Goal: Register for event/course

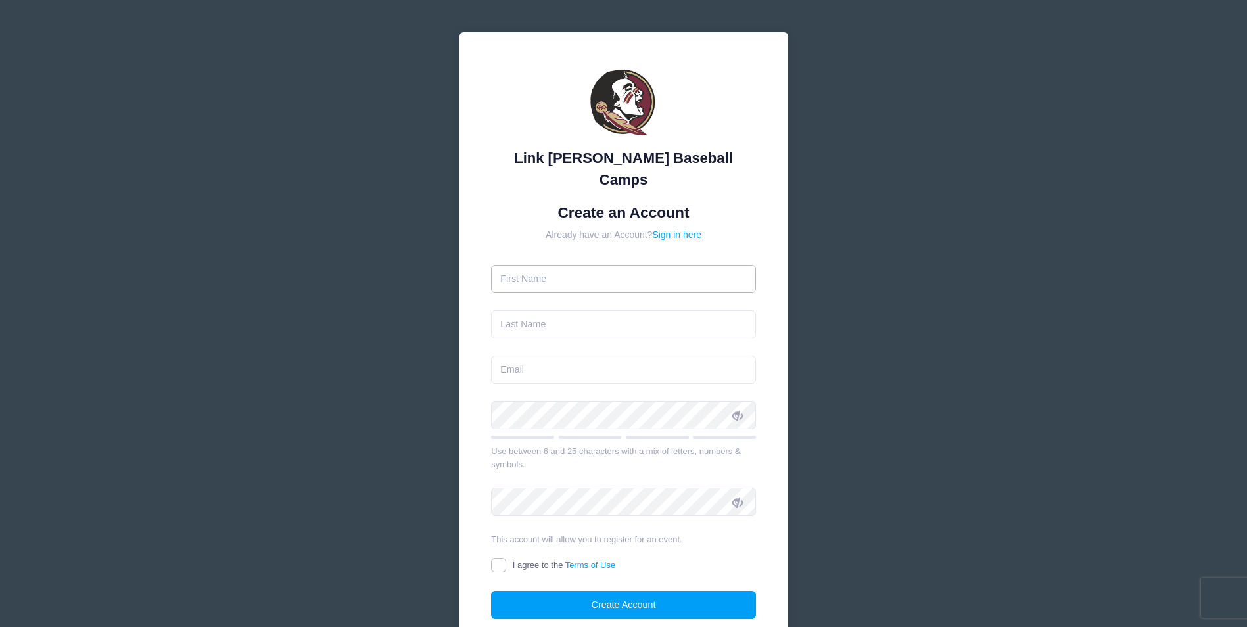
click at [560, 265] on input "text" at bounding box center [623, 279] width 265 height 28
type input "[PERSON_NAME]"
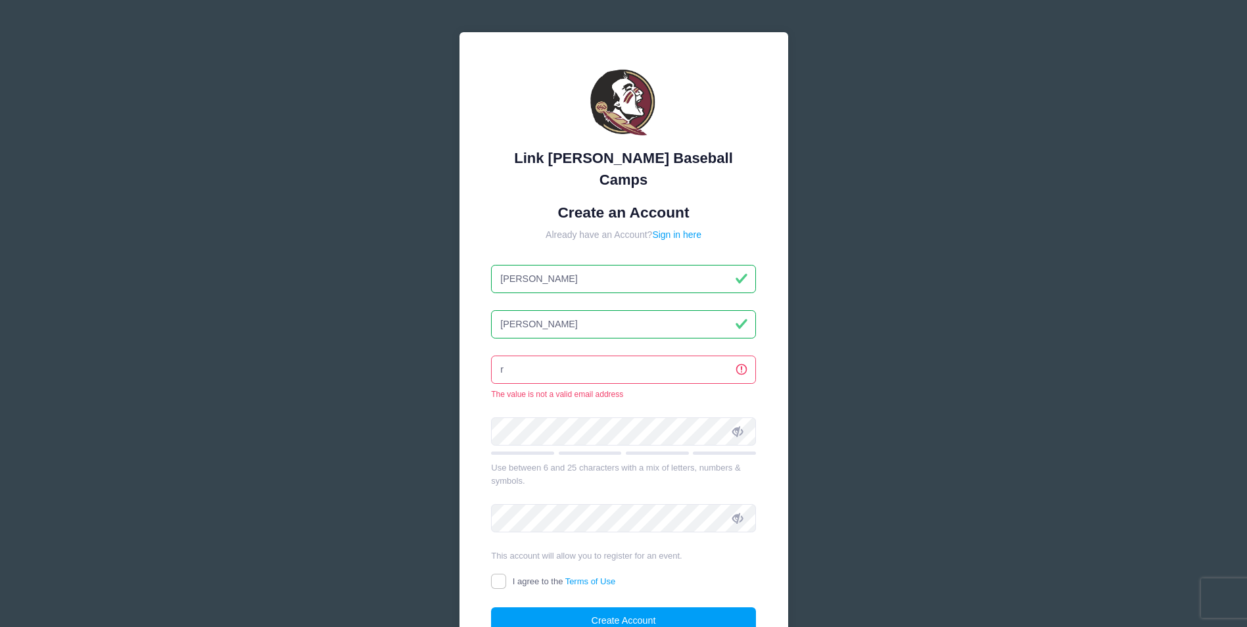
type input "[EMAIL_ADDRESS][DOMAIN_NAME]"
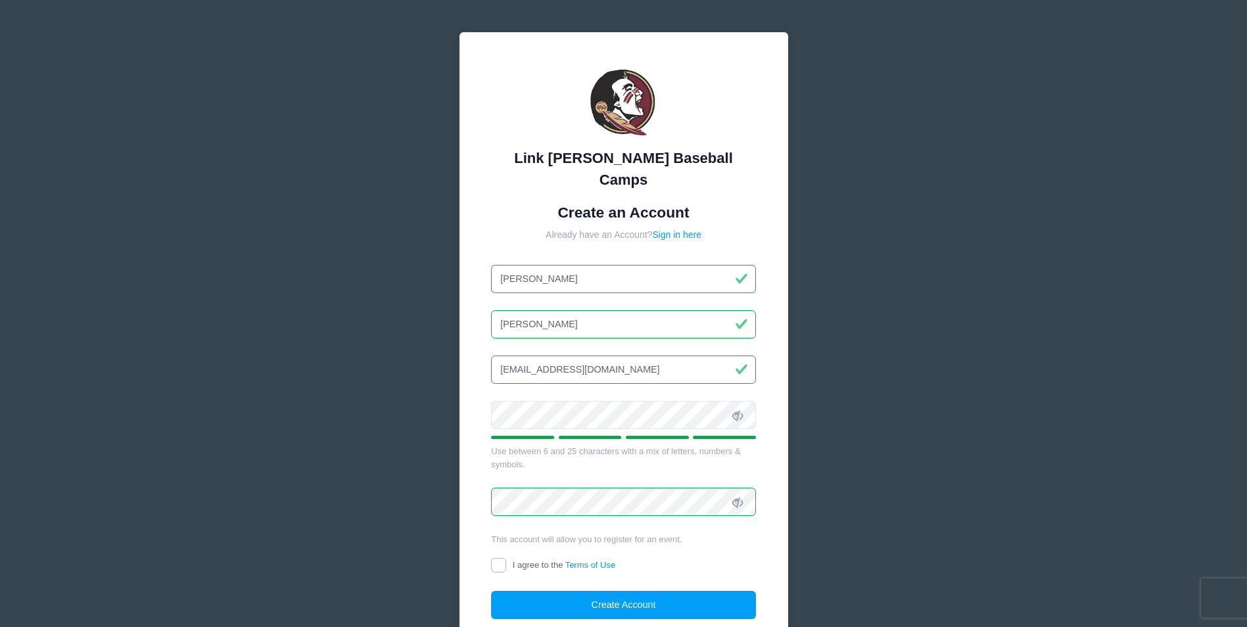
click at [498, 558] on input "I agree to the Terms of Use" at bounding box center [498, 565] width 15 height 15
checkbox input "true"
click at [615, 591] on button "Create Account" at bounding box center [623, 605] width 265 height 28
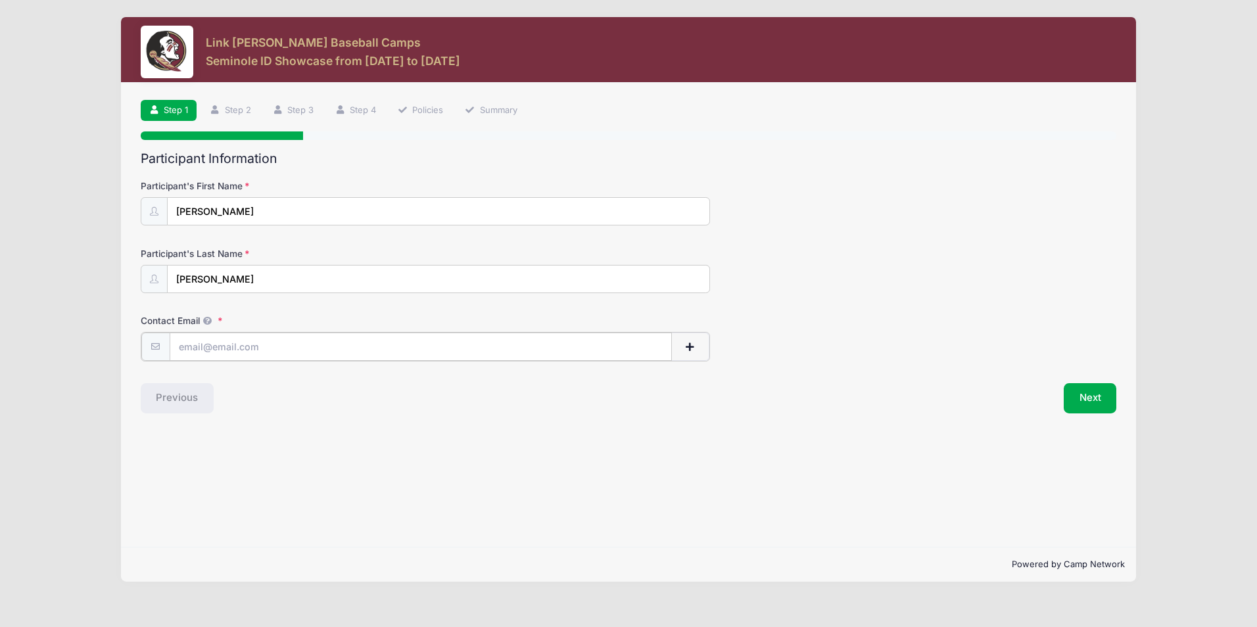
click at [222, 347] on input "Contact Email" at bounding box center [421, 347] width 502 height 28
type input "[EMAIL_ADDRESS][DOMAIN_NAME]"
click at [1090, 403] on button "Next" at bounding box center [1090, 397] width 53 height 30
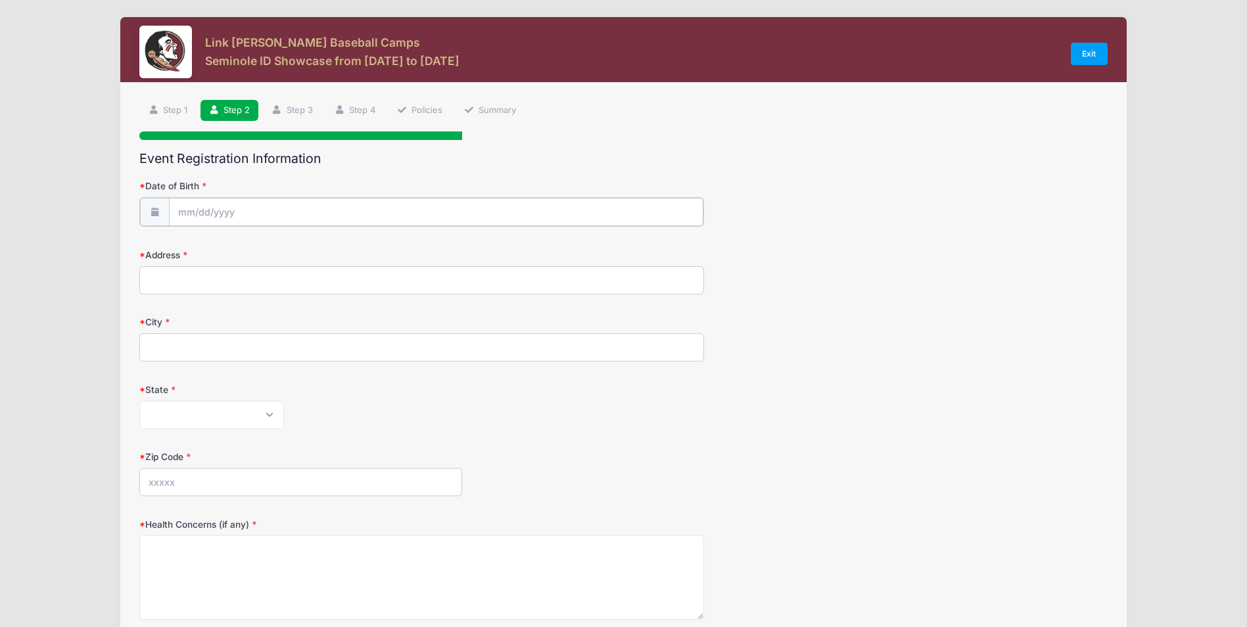
click at [222, 213] on input "Date of Birth" at bounding box center [436, 212] width 535 height 28
click at [333, 248] on icon at bounding box center [333, 247] width 9 height 9
click at [225, 251] on select "January February March April May June July August September October November De…" at bounding box center [237, 247] width 59 height 17
select select "7"
click at [208, 239] on select "January February March April May June July August September October November De…" at bounding box center [237, 247] width 59 height 17
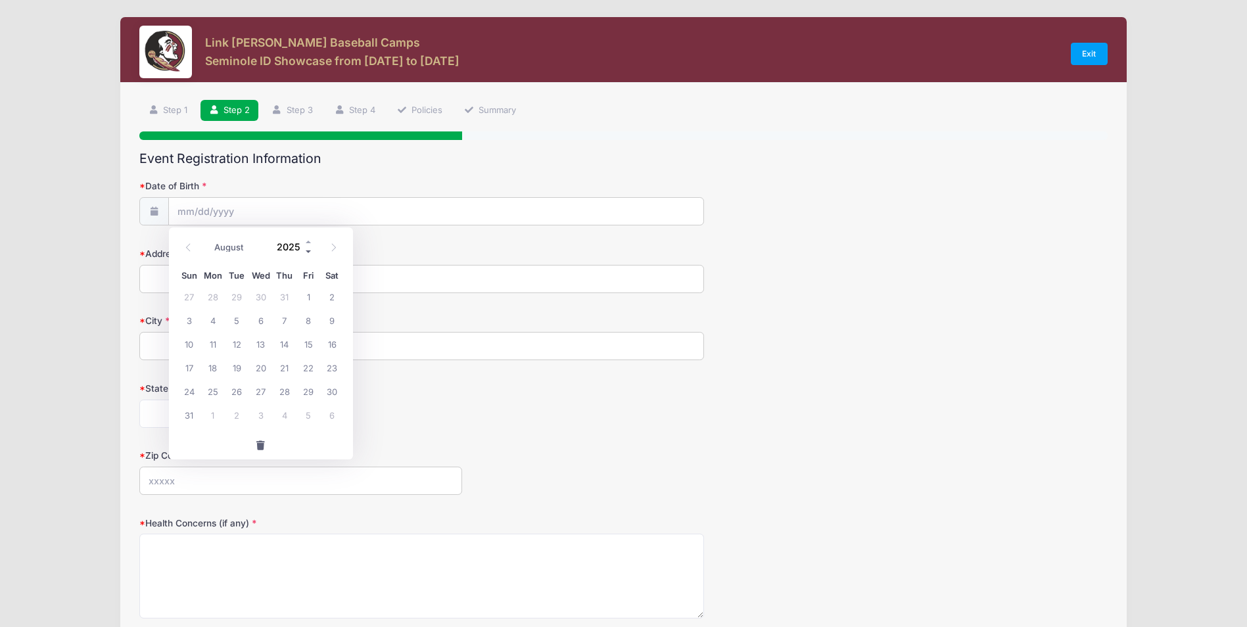
click at [310, 253] on span at bounding box center [308, 251] width 9 height 10
click at [306, 243] on span at bounding box center [308, 242] width 9 height 10
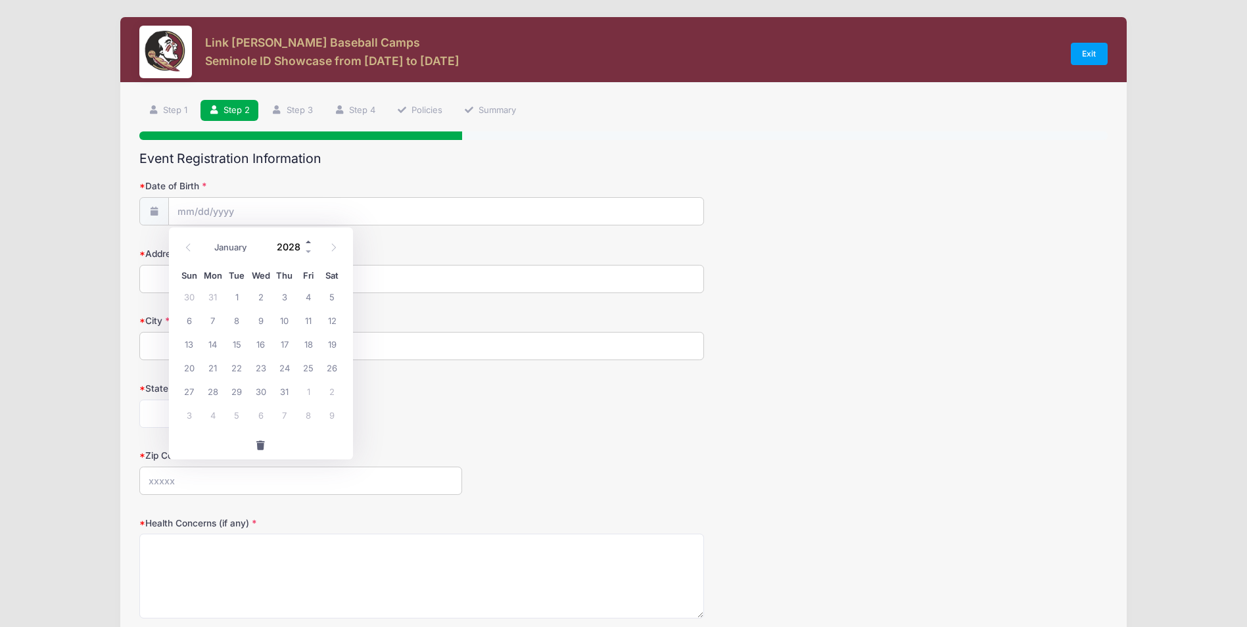
click at [306, 243] on span at bounding box center [308, 242] width 9 height 10
click at [307, 254] on span at bounding box center [308, 251] width 9 height 10
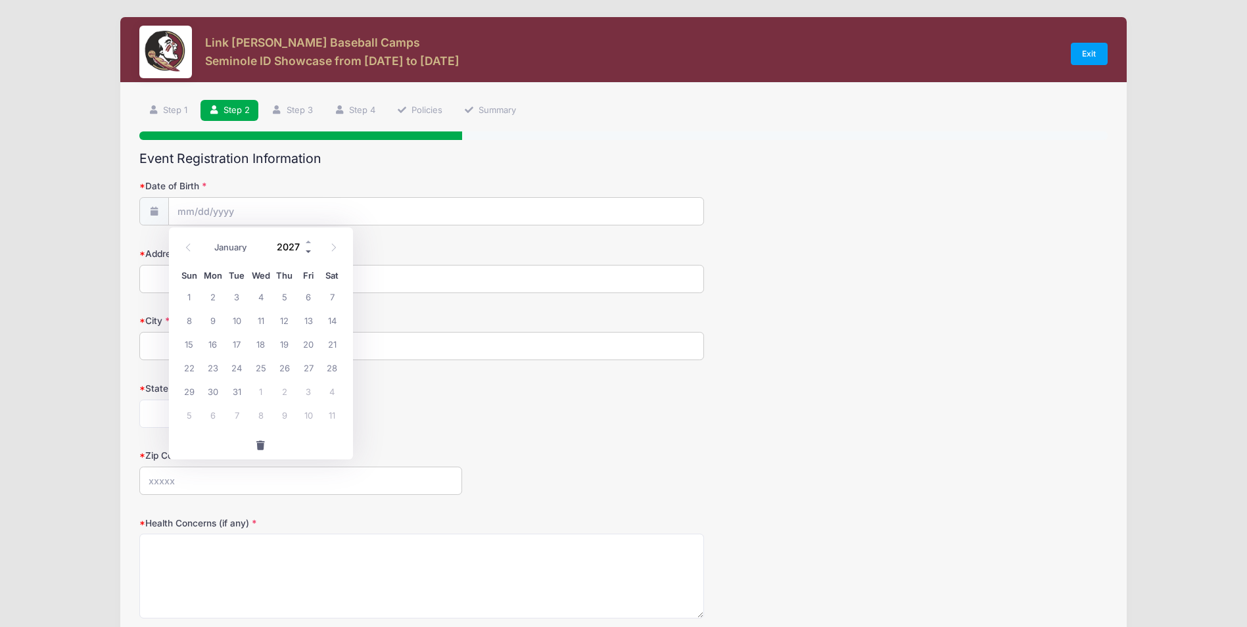
click at [307, 254] on span at bounding box center [308, 251] width 9 height 10
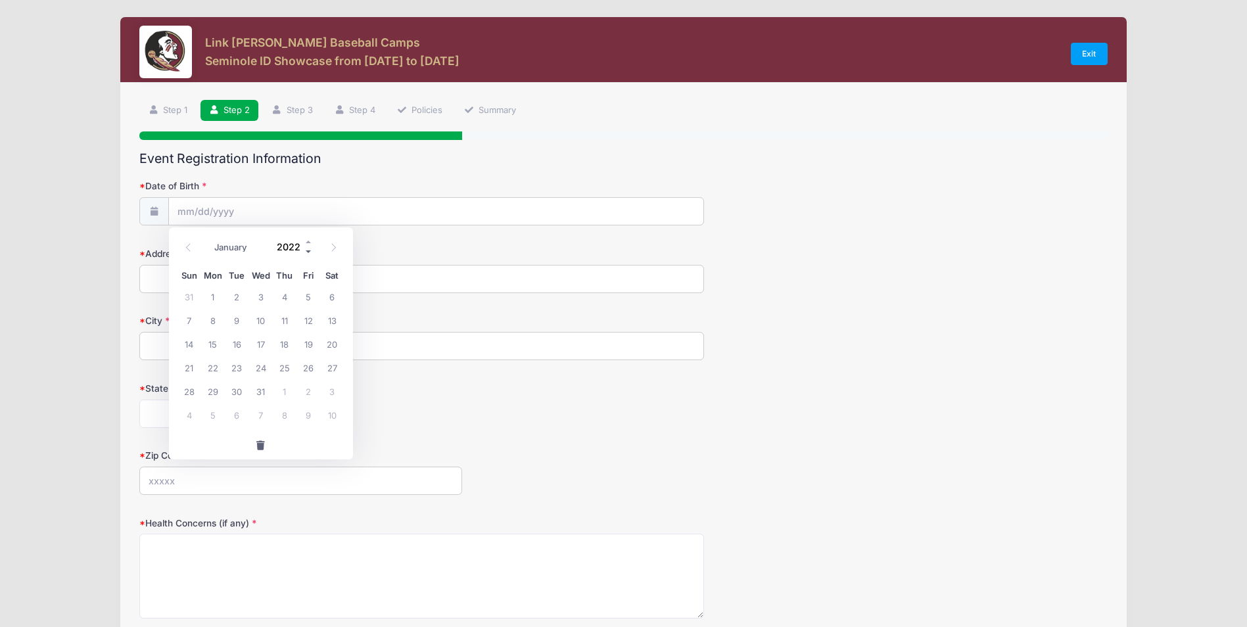
click at [307, 254] on span at bounding box center [308, 251] width 9 height 10
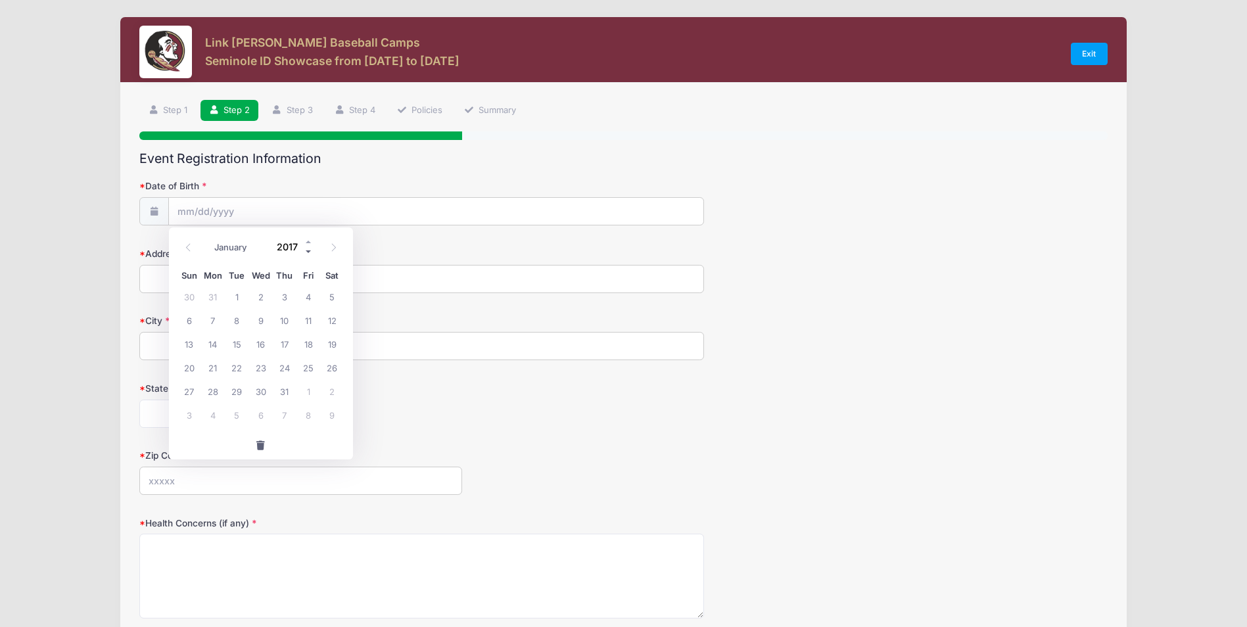
click at [307, 254] on span at bounding box center [308, 251] width 9 height 10
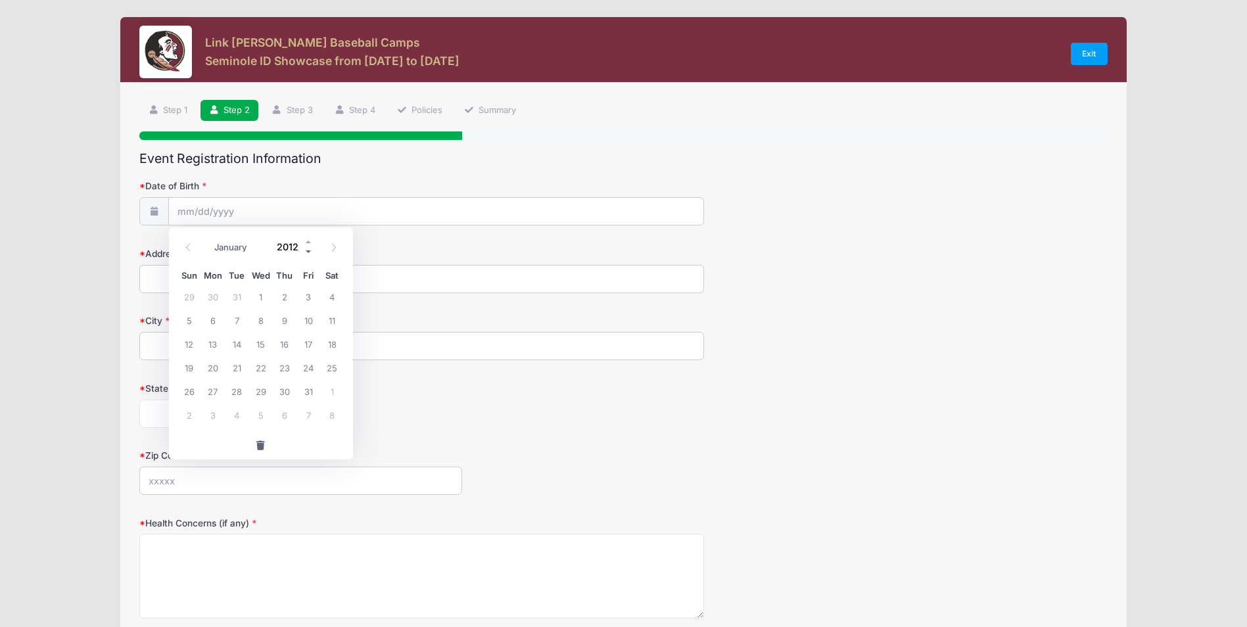
click at [307, 254] on span at bounding box center [308, 251] width 9 height 10
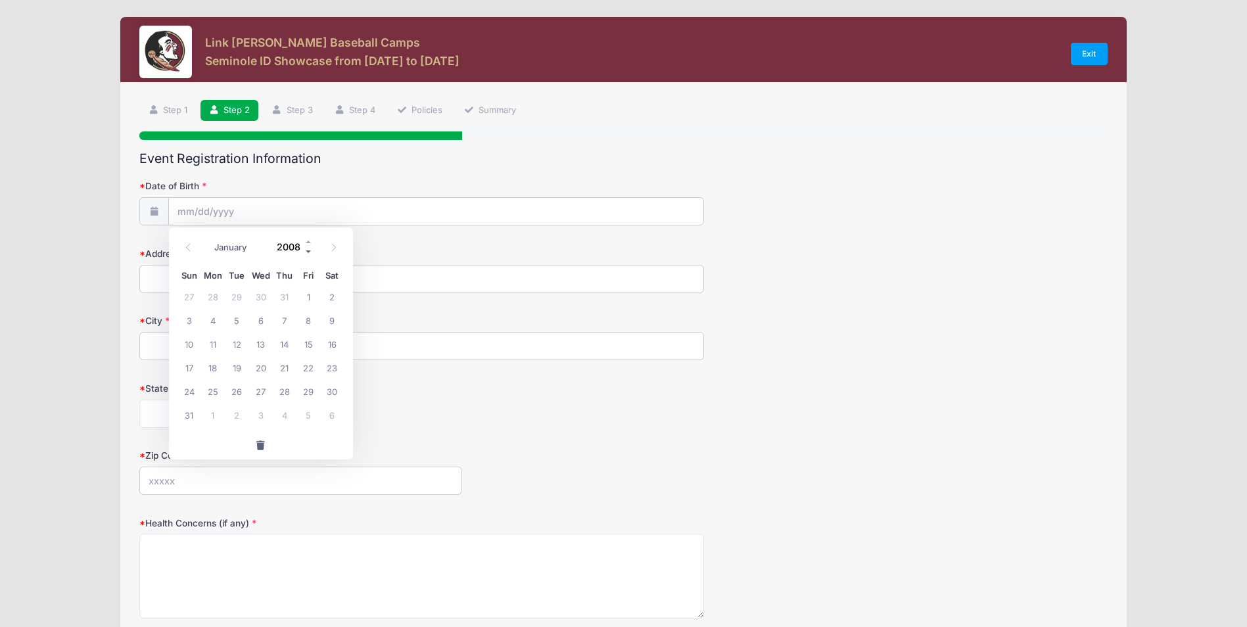
type input "2007"
click at [288, 389] on span "30" at bounding box center [285, 391] width 24 height 24
type input "[DATE]"
click at [197, 284] on input "Address" at bounding box center [421, 279] width 565 height 28
type input "[STREET_ADDRESS][PERSON_NAME]"
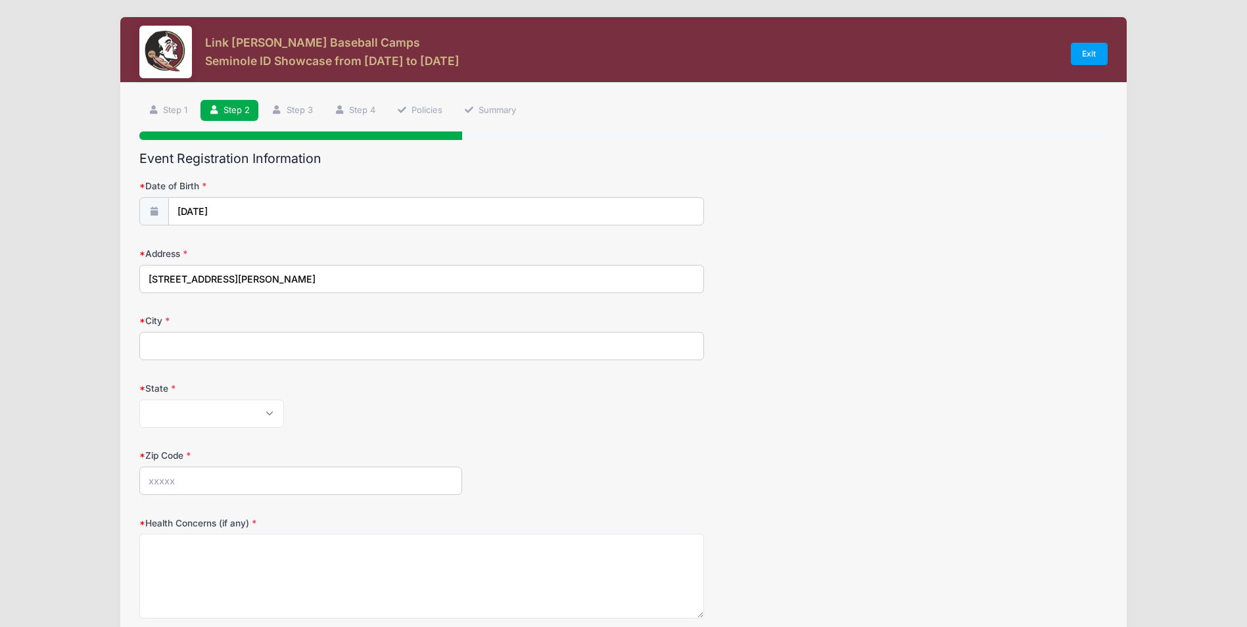
type input "[PERSON_NAME]"
select select "FL"
type input "34219"
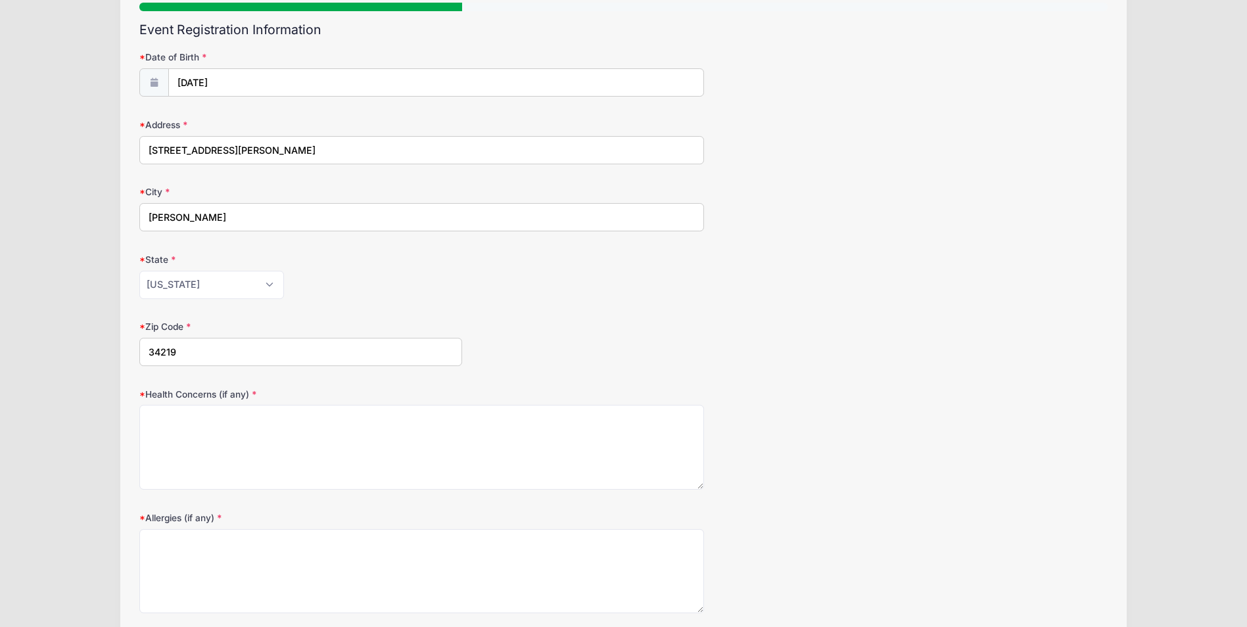
scroll to position [131, 0]
click at [214, 420] on textarea "Health Concerns (if any)" at bounding box center [421, 444] width 565 height 85
type textarea "P"
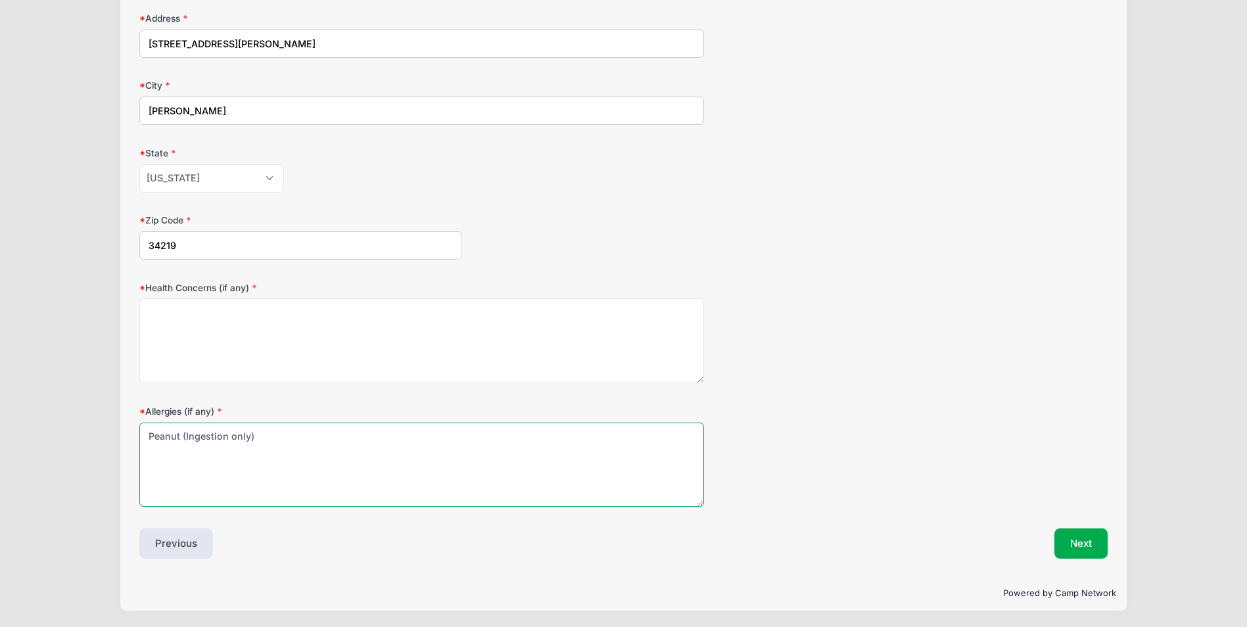
scroll to position [236, 0]
type textarea "Peanut (Ingestion only)"
click at [1074, 544] on button "Next" at bounding box center [1080, 543] width 53 height 30
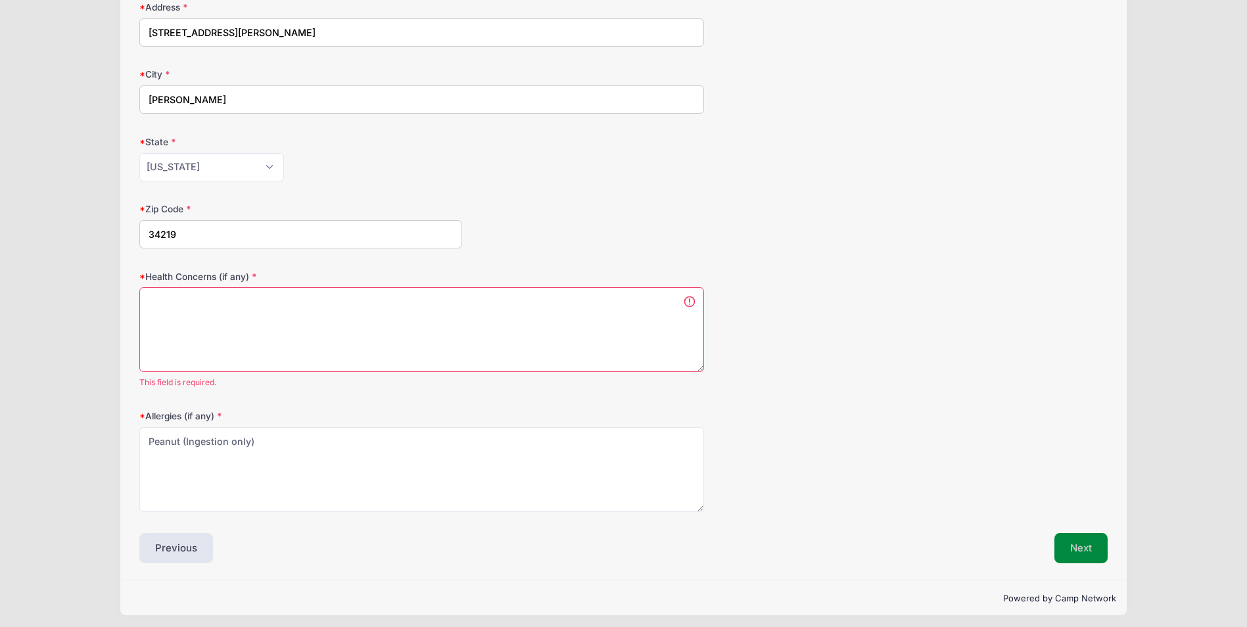
scroll to position [0, 0]
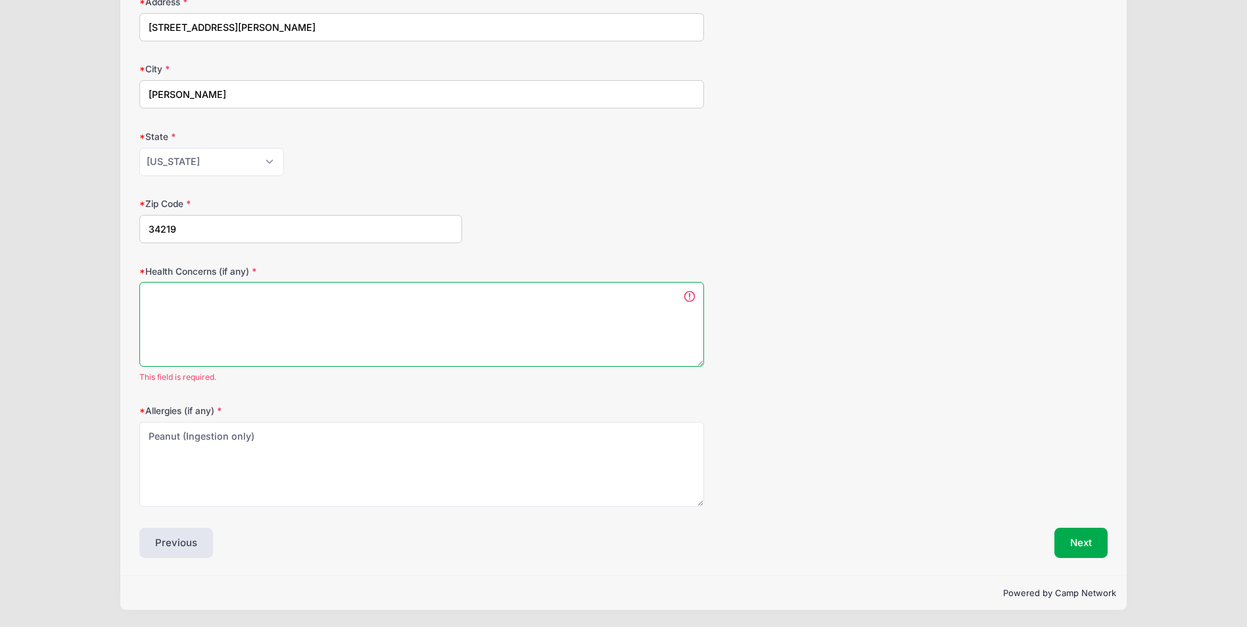
click at [152, 304] on textarea "Health Concerns (if any)" at bounding box center [421, 324] width 565 height 85
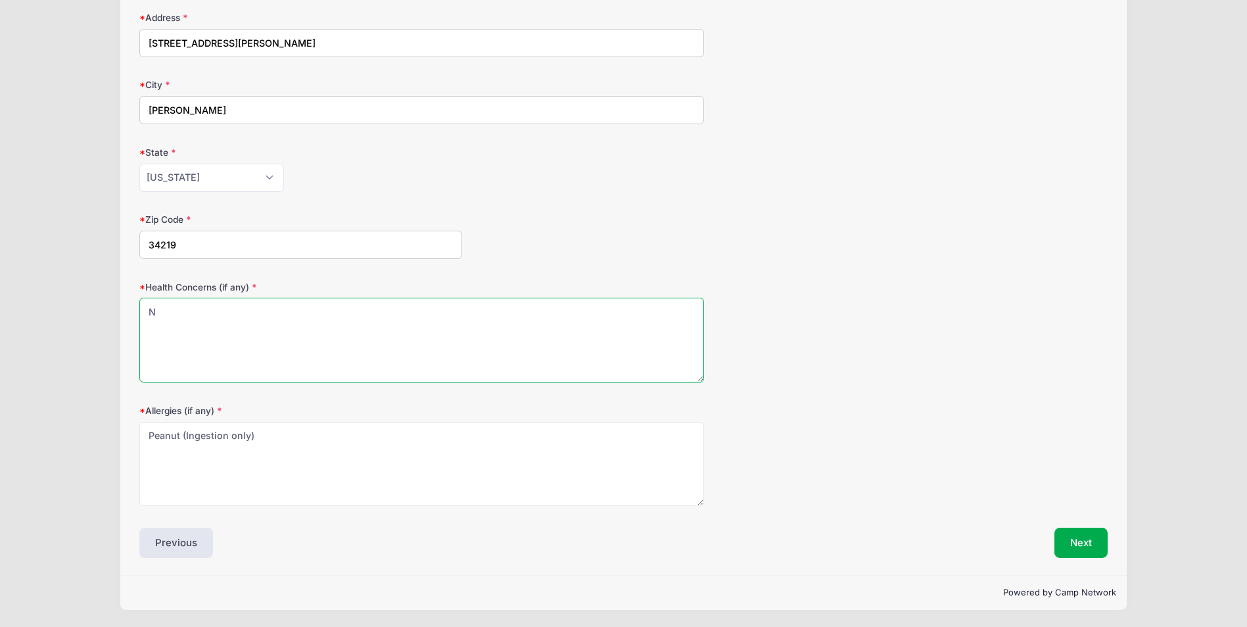
scroll to position [236, 0]
type textarea "NA"
click at [1093, 545] on button "Next" at bounding box center [1080, 543] width 53 height 30
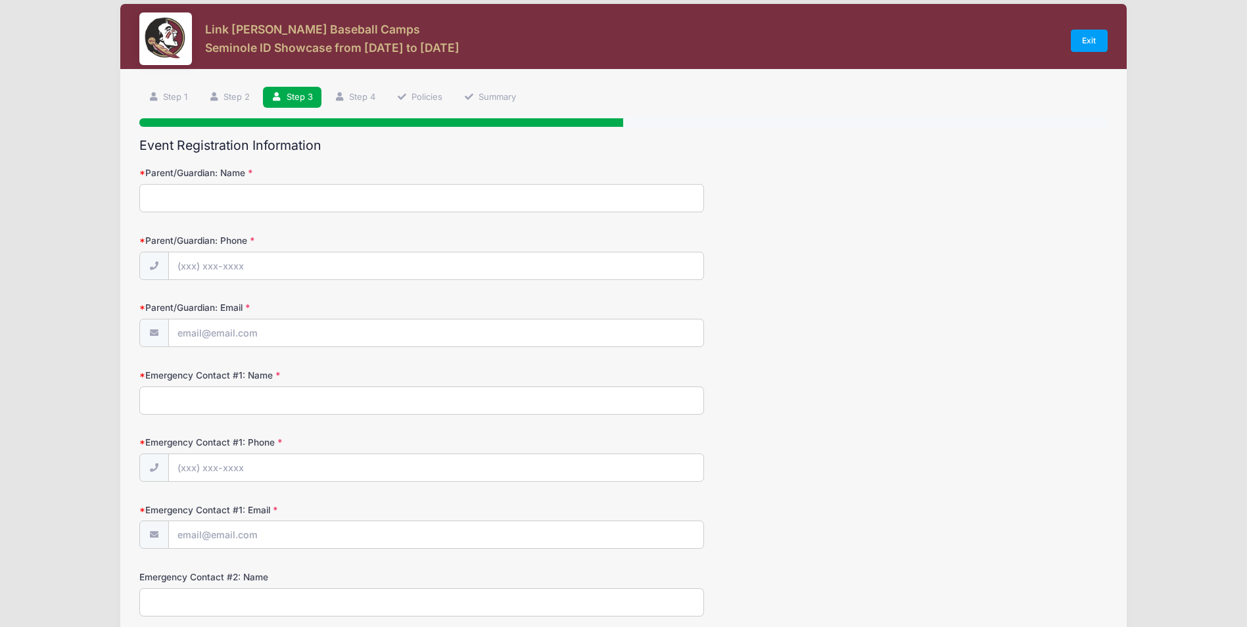
scroll to position [0, 0]
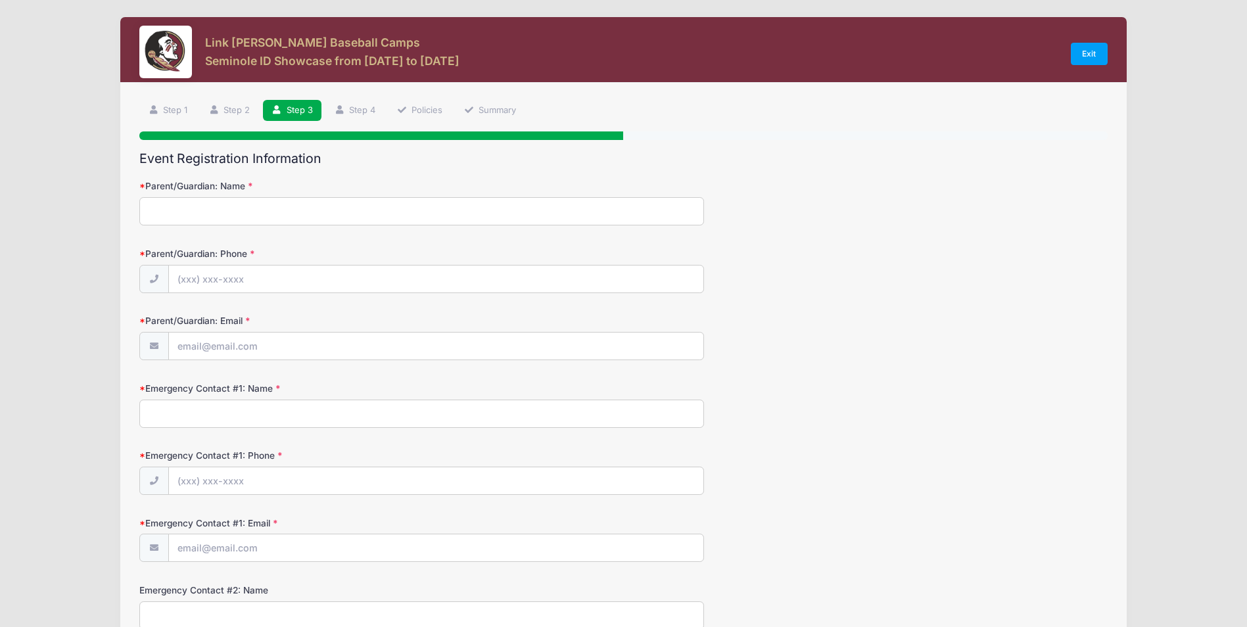
click at [193, 216] on input "Parent/Guardian: Name" at bounding box center [421, 211] width 565 height 28
type input "r"
type input "[PERSON_NAME]"
type input "[PHONE_NUMBER]"
type input "[EMAIL_ADDRESS][DOMAIN_NAME]"
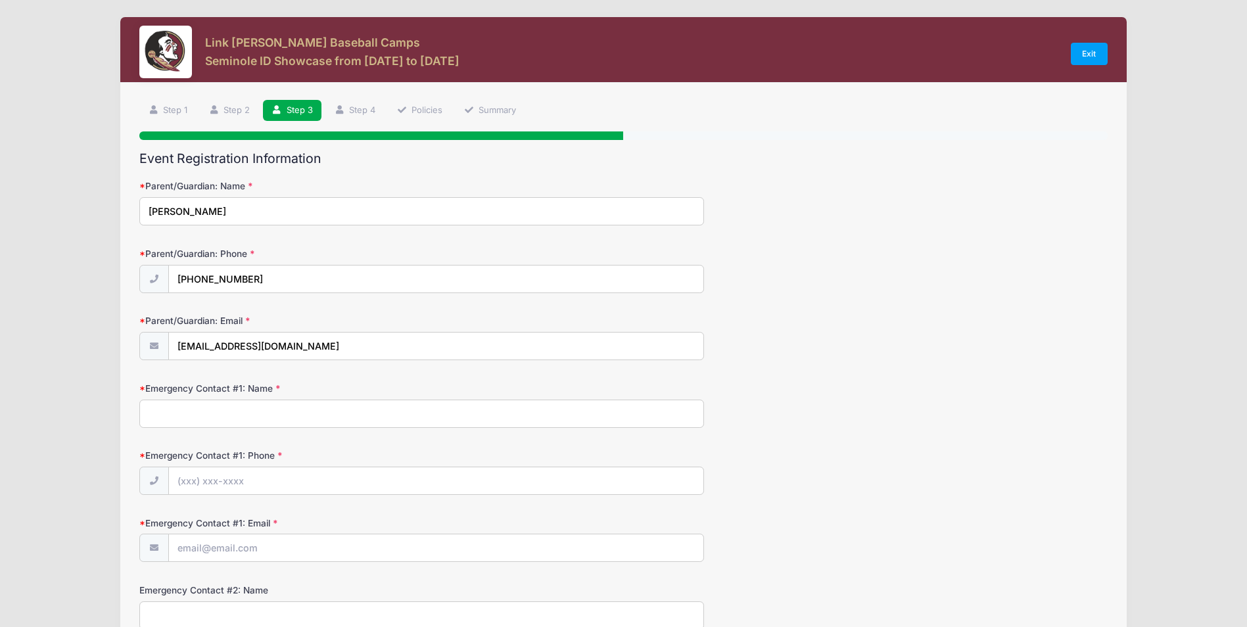
click at [187, 411] on input "Emergency Contact #1: Name" at bounding box center [421, 414] width 565 height 28
type input "[PERSON_NAME]"
click at [202, 482] on input "Emergency Contact #1: Phone" at bounding box center [436, 481] width 535 height 28
type input "[PHONE_NUMBER]"
click at [244, 547] on input "Emergency Contact #1: Email" at bounding box center [436, 548] width 535 height 28
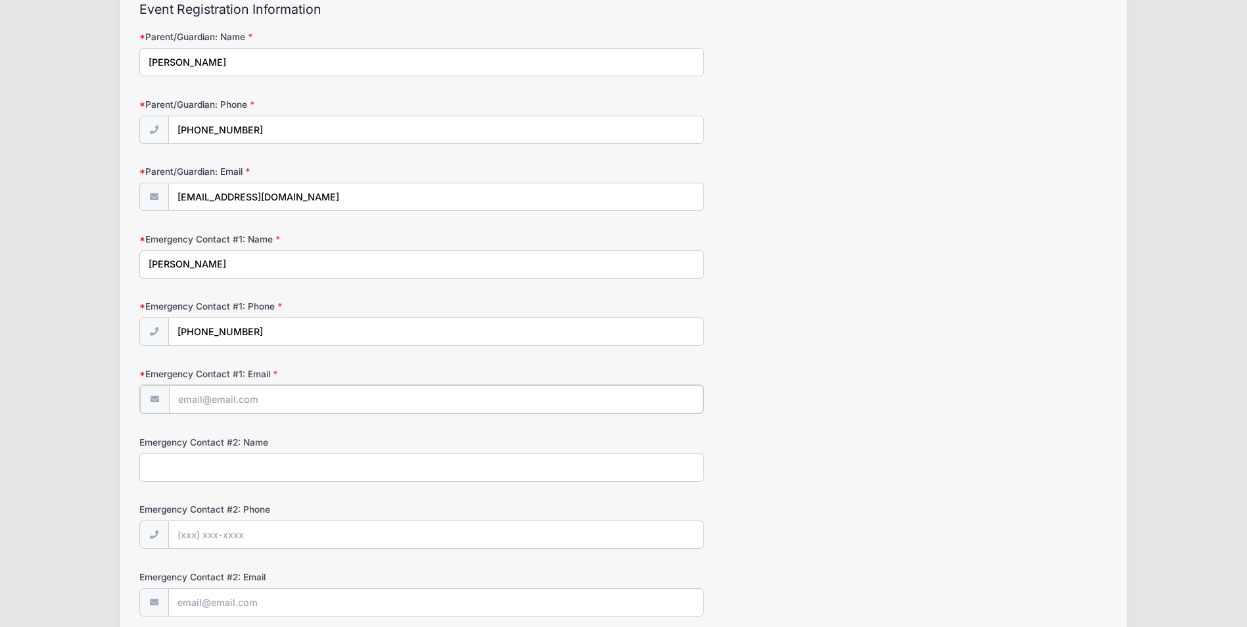
scroll to position [197, 0]
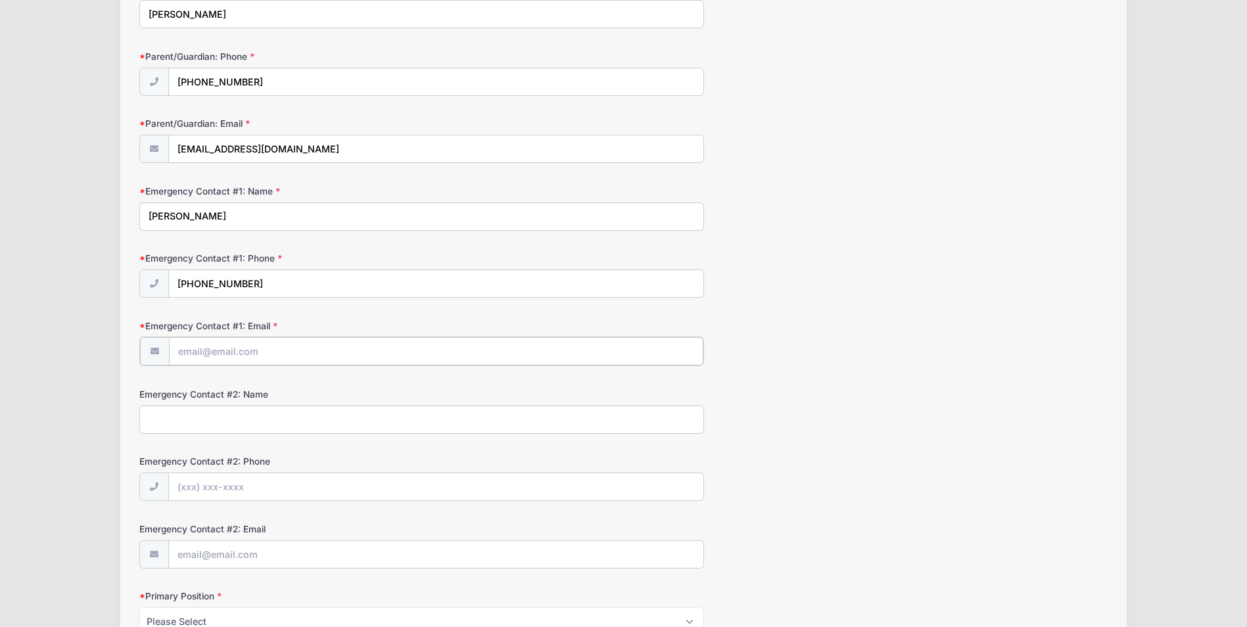
click at [231, 354] on input "Emergency Contact #1: Email" at bounding box center [436, 351] width 535 height 28
type input "[EMAIL_ADDRESS][DOMAIN_NAME]"
click at [170, 423] on input "Emergency Contact #2: Name" at bounding box center [421, 418] width 565 height 28
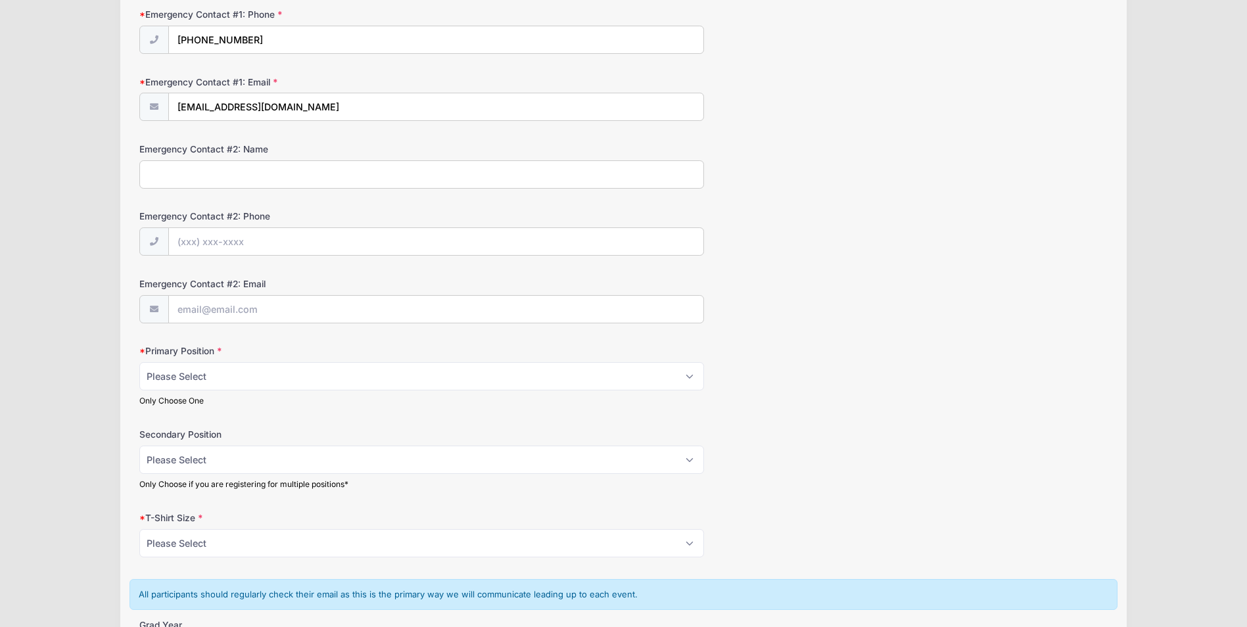
scroll to position [460, 0]
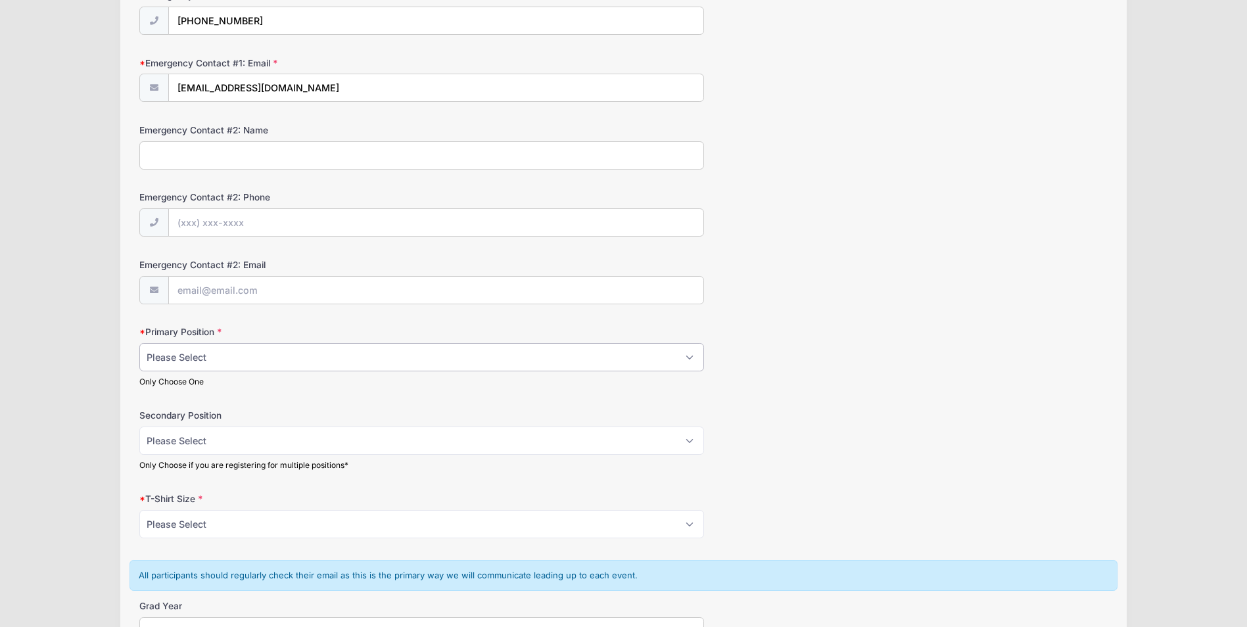
click at [223, 358] on select "Please Select RHP LHP C 1B 2B 3B SS OF" at bounding box center [421, 357] width 565 height 28
select select "RHP"
click at [139, 343] on select "Please Select RHP LHP C 1B 2B 3B SS OF" at bounding box center [421, 357] width 565 height 28
click at [182, 442] on select "Please Select RHP LHP C 1B 2B 3B SS OF" at bounding box center [421, 441] width 565 height 28
select select "1B"
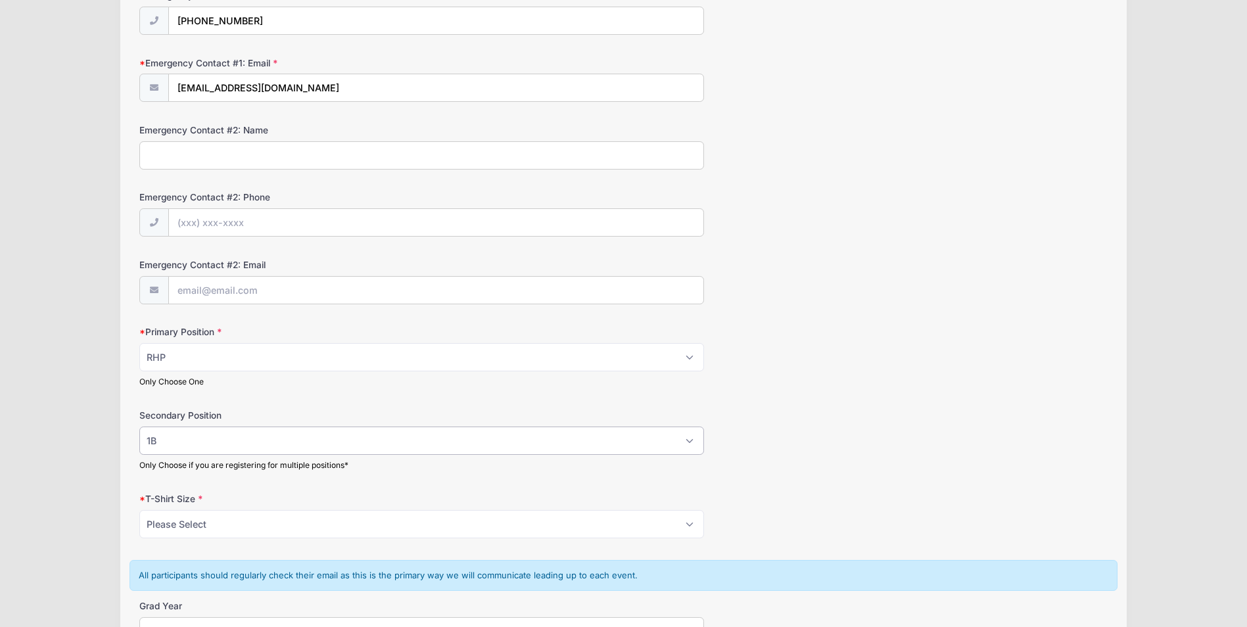
click at [139, 427] on select "Please Select RHP LHP C 1B 2B 3B SS OF" at bounding box center [421, 441] width 565 height 28
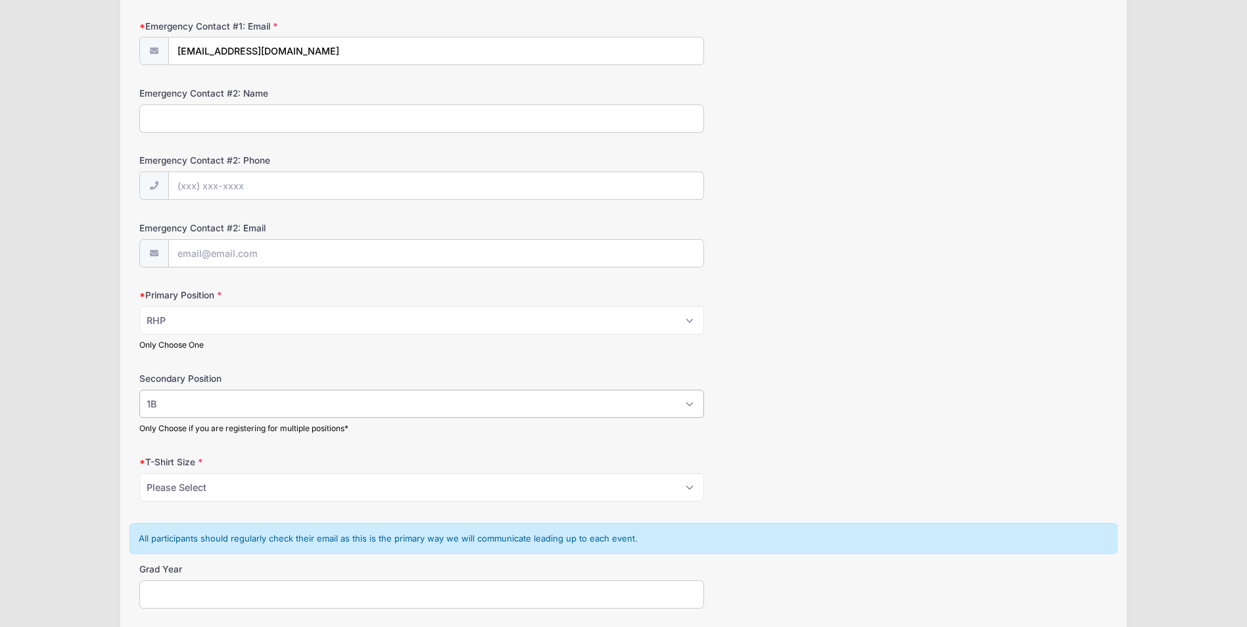
scroll to position [526, 0]
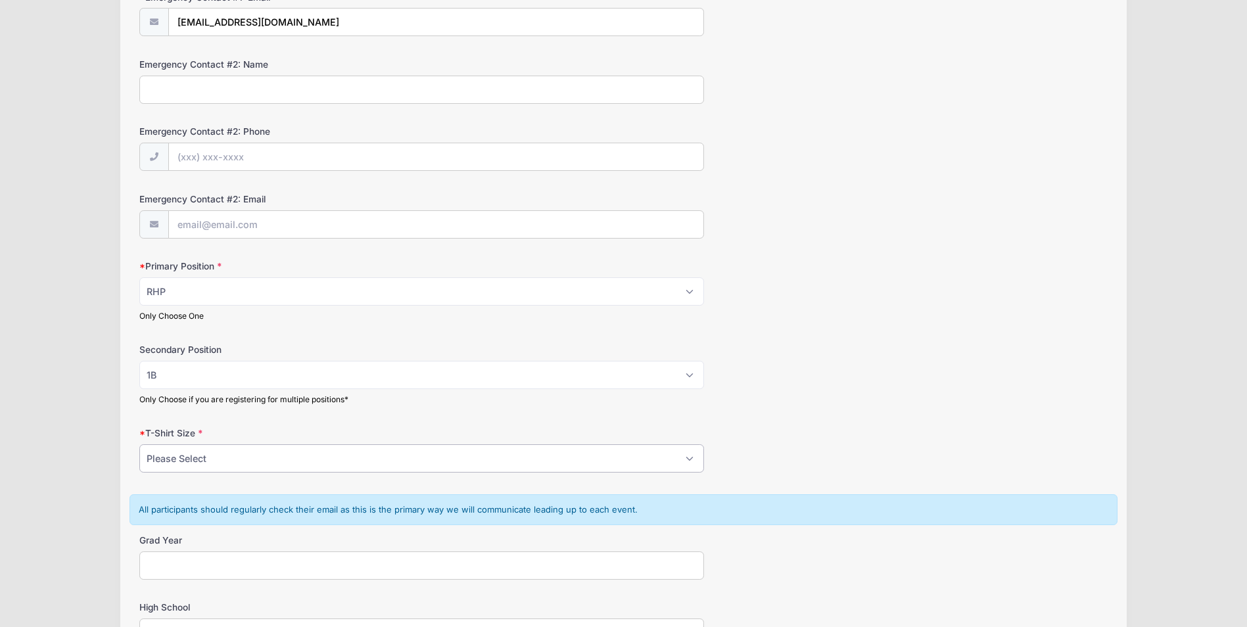
click at [227, 459] on select "Please Select YS YM YL YXL S M L XL XXL" at bounding box center [421, 458] width 565 height 28
select select "L"
click at [139, 444] on select "Please Select YS YM YL YXL S M L XL XXL" at bounding box center [421, 458] width 565 height 28
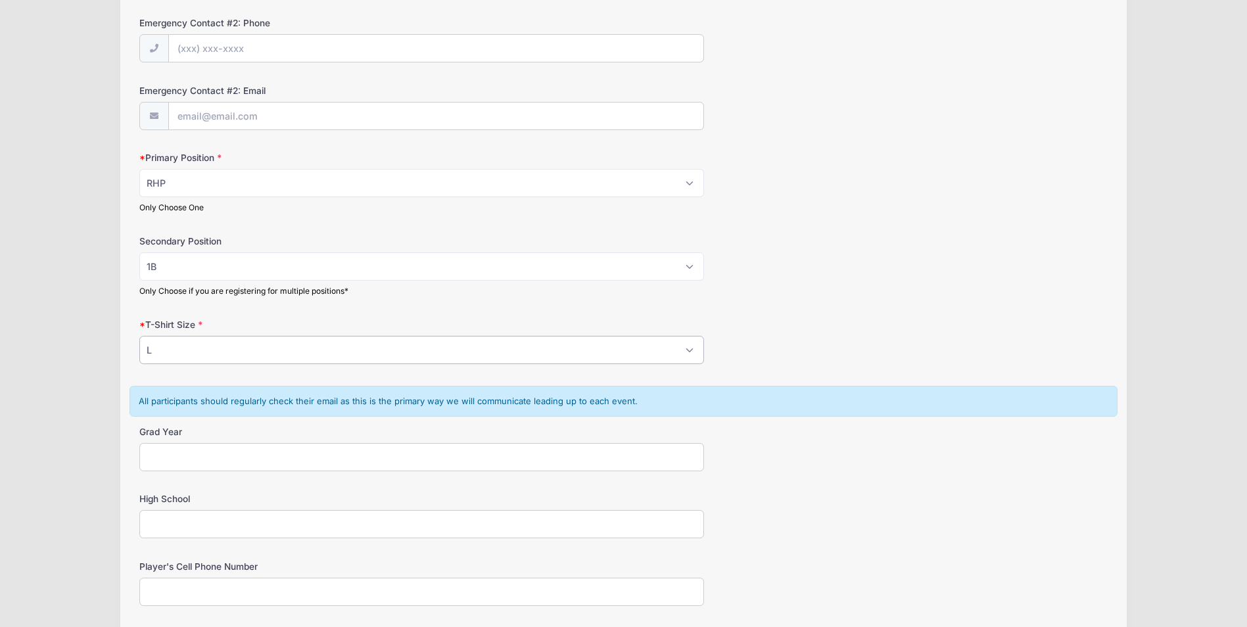
scroll to position [657, 0]
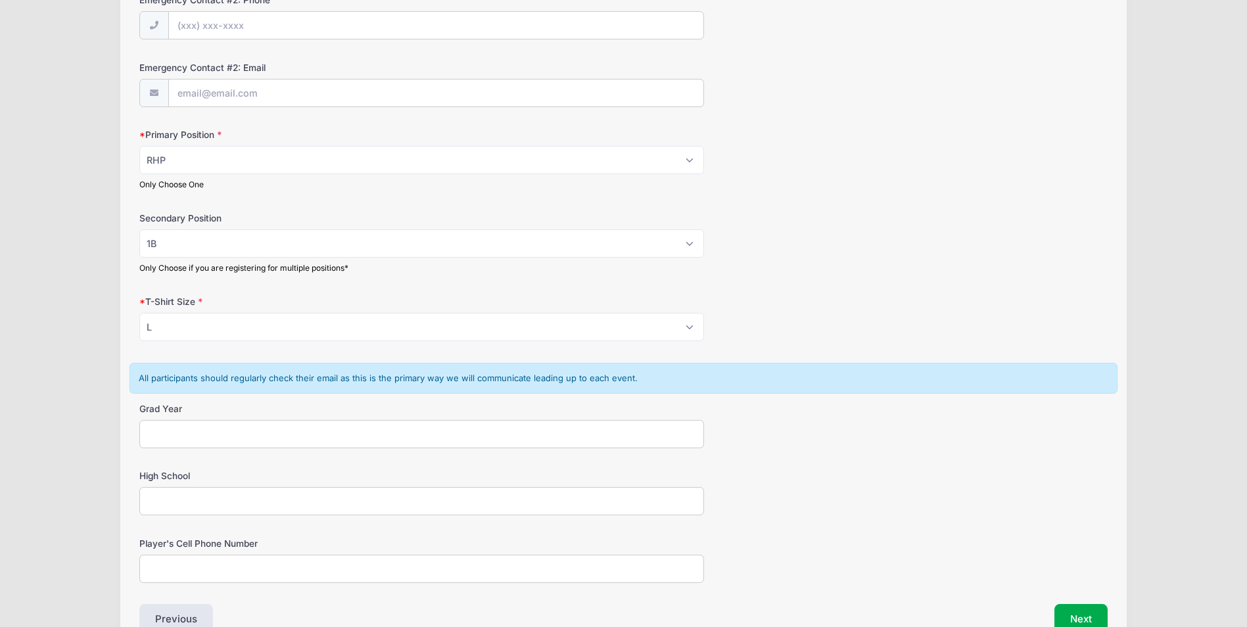
click at [183, 434] on input "Grad Year" at bounding box center [421, 434] width 565 height 28
type input "2026"
click at [179, 503] on input "High School" at bounding box center [421, 501] width 565 height 28
type input "[GEOGRAPHIC_DATA]"
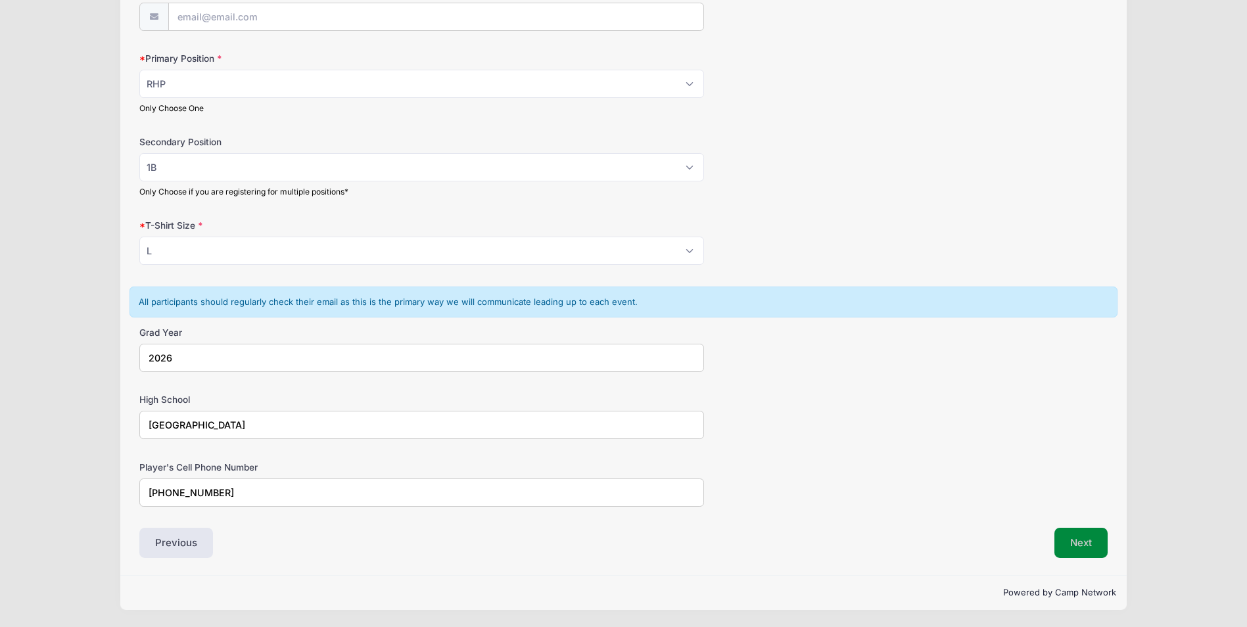
type input "[PHONE_NUMBER]"
click at [1085, 542] on button "Next" at bounding box center [1080, 543] width 53 height 30
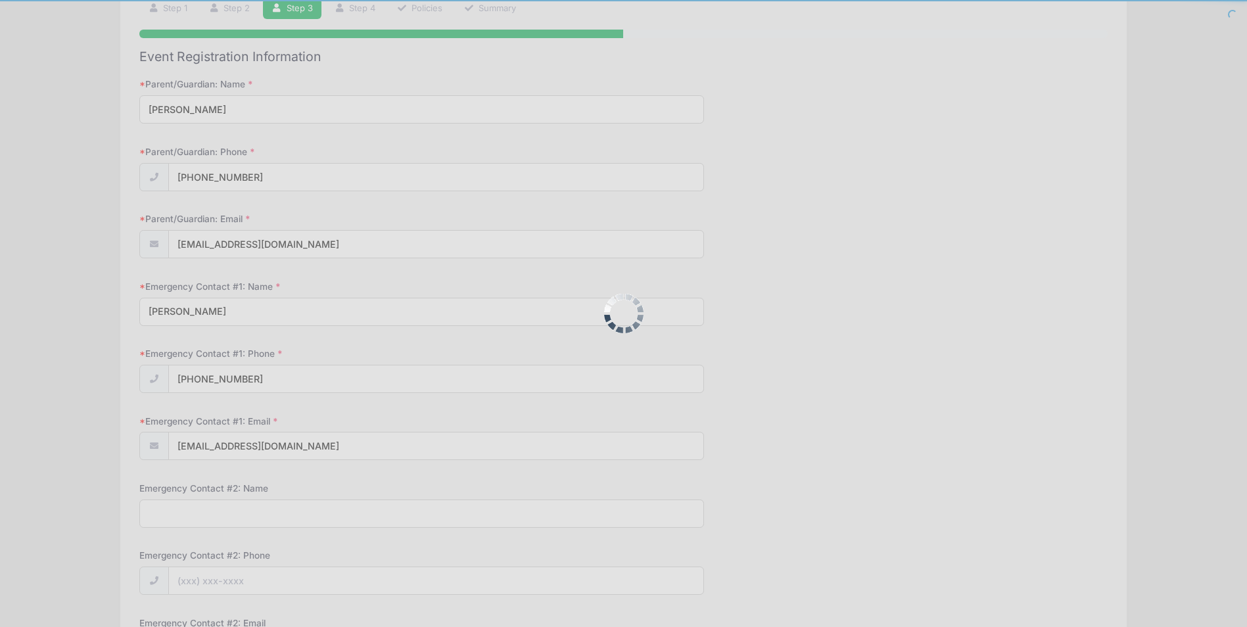
scroll to position [0, 0]
